Goal: Task Accomplishment & Management: Use online tool/utility

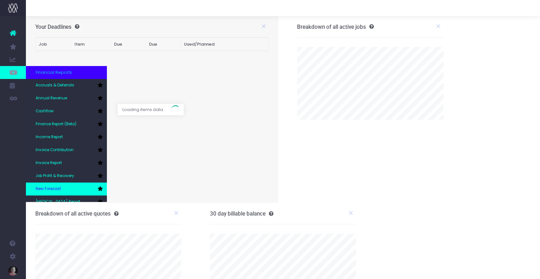
click at [61, 185] on link "New Forecast" at bounding box center [66, 189] width 81 height 13
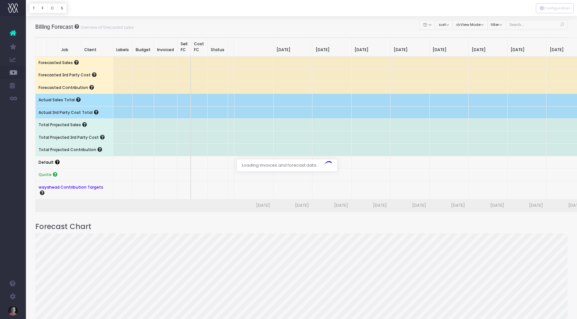
click at [388, 13] on div at bounding box center [301, 8] width 551 height 16
